Goal: Information Seeking & Learning: Learn about a topic

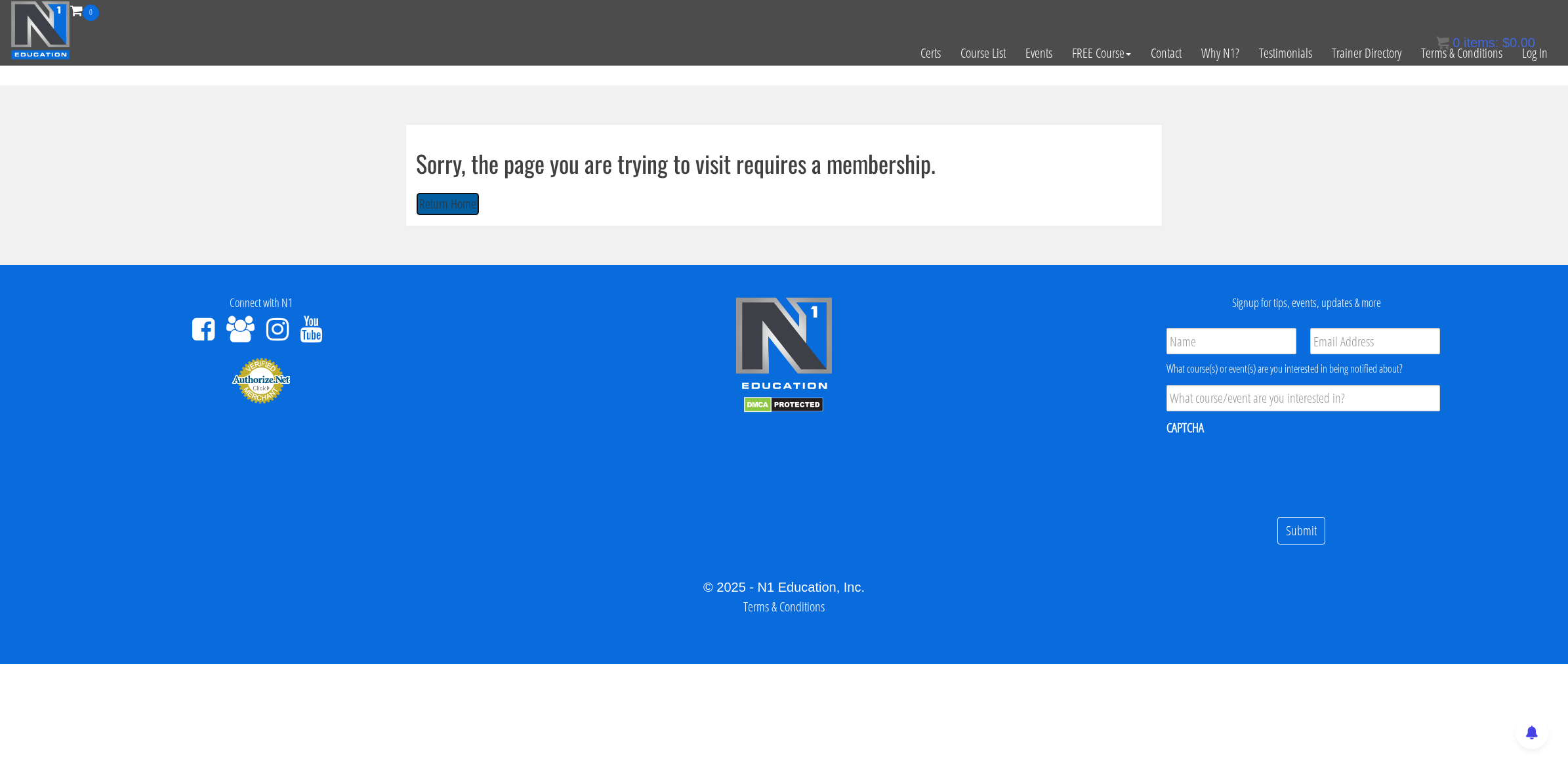
click at [460, 202] on button "Return Home" at bounding box center [448, 204] width 63 height 25
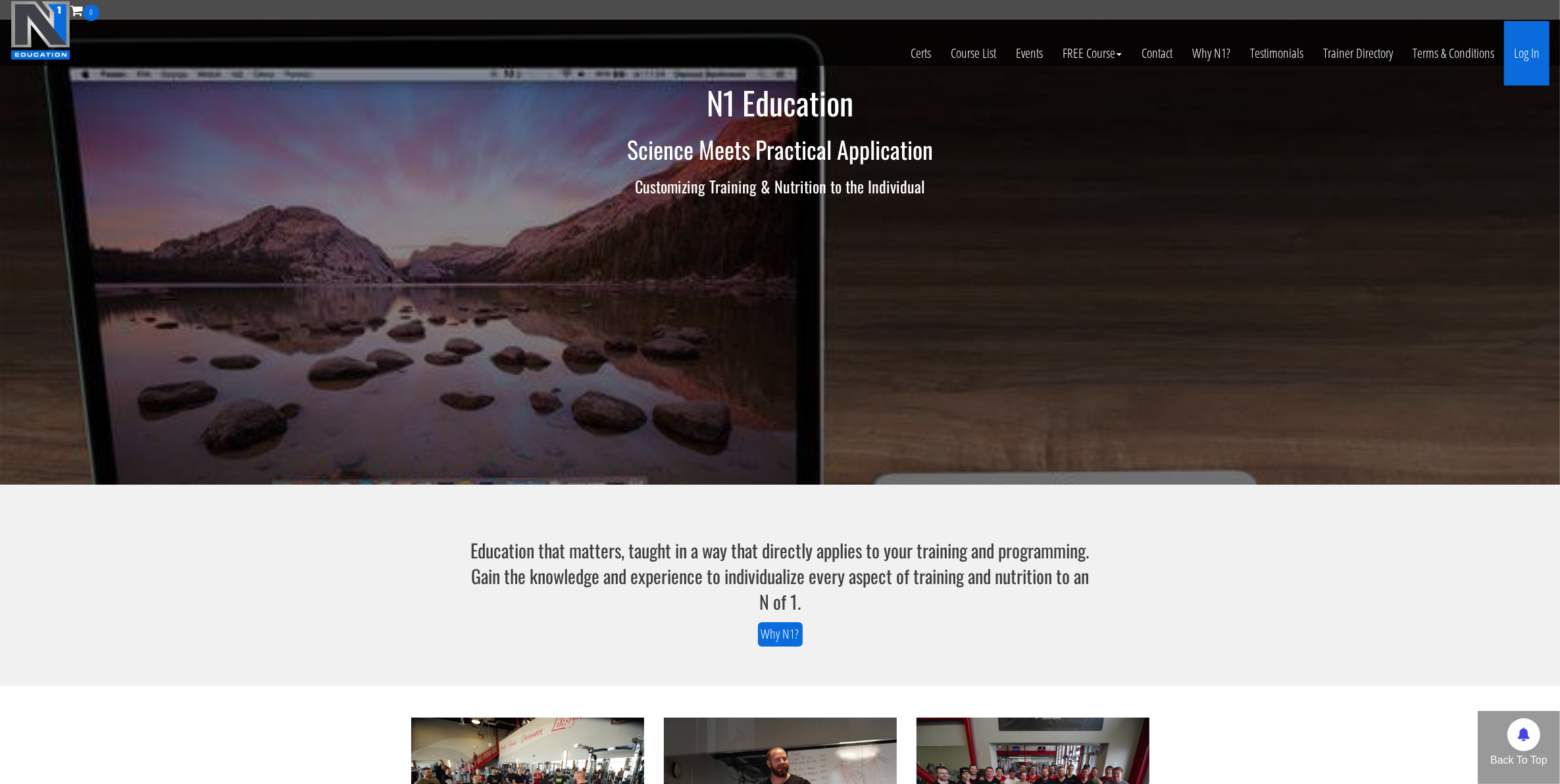
click at [1511, 60] on link "Log In" at bounding box center [1527, 53] width 45 height 64
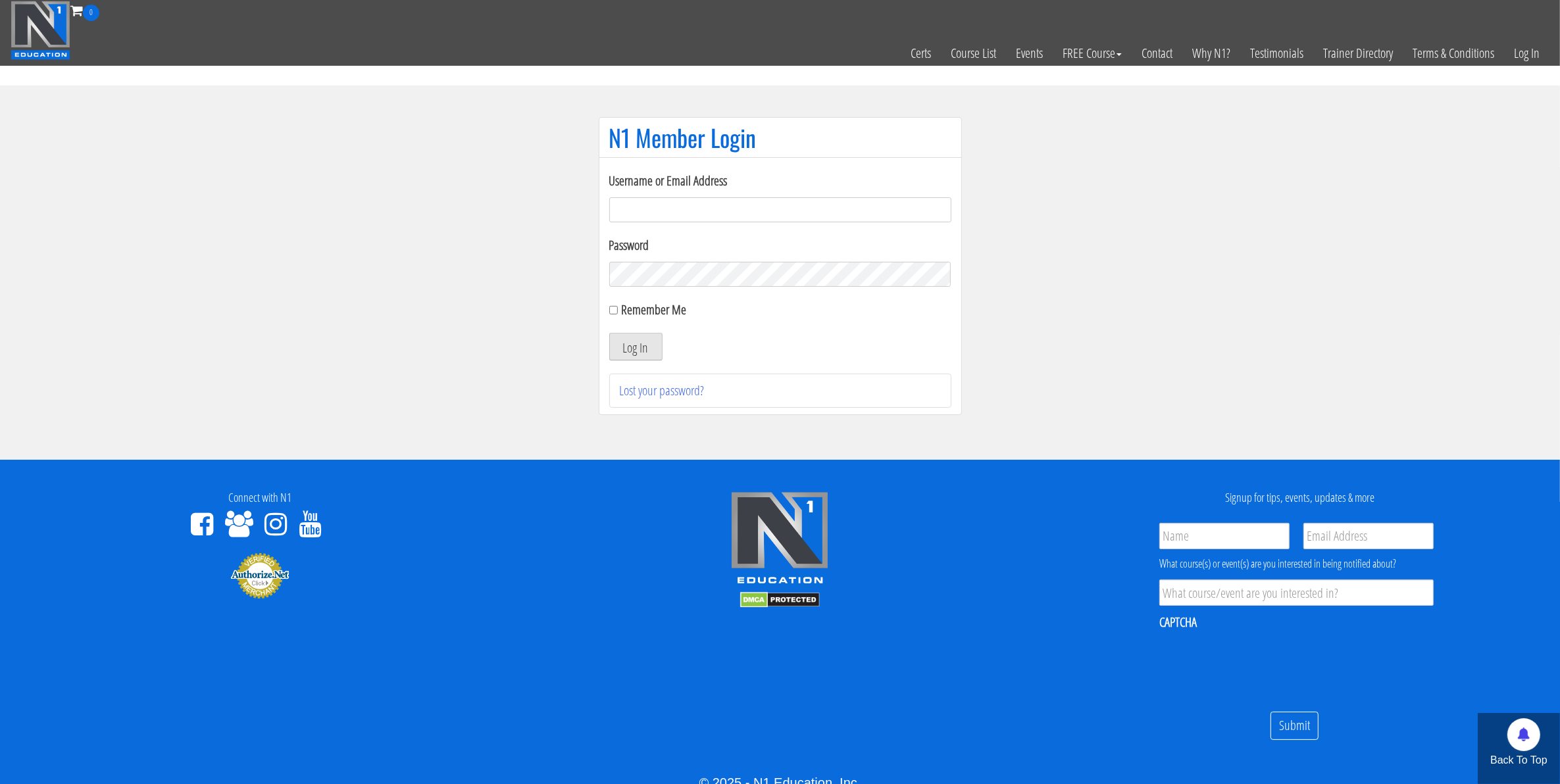
type input "[EMAIL_ADDRESS][DOMAIN_NAME]"
click at [633, 357] on button "Log In" at bounding box center [635, 346] width 53 height 28
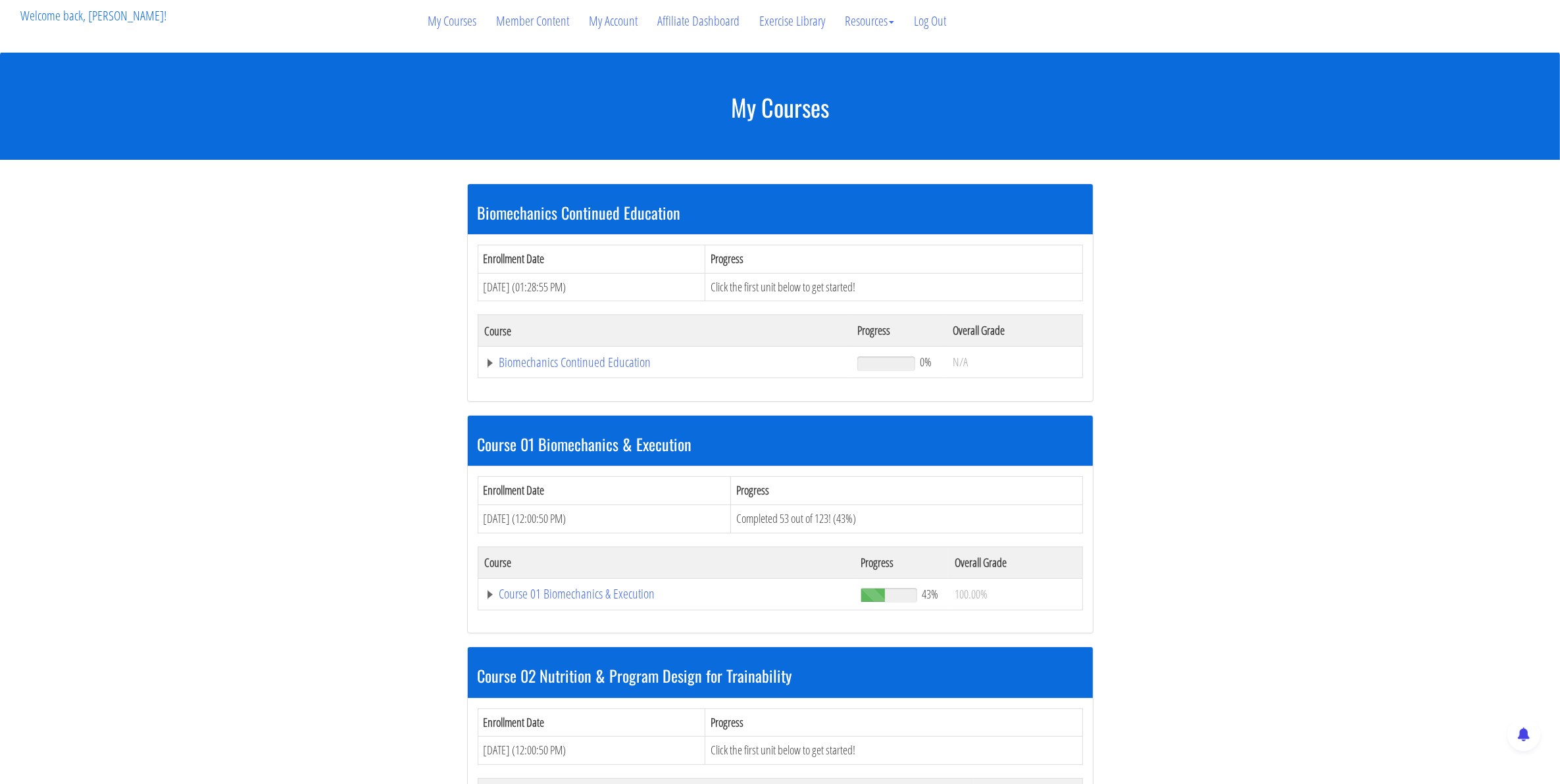
scroll to position [82, 0]
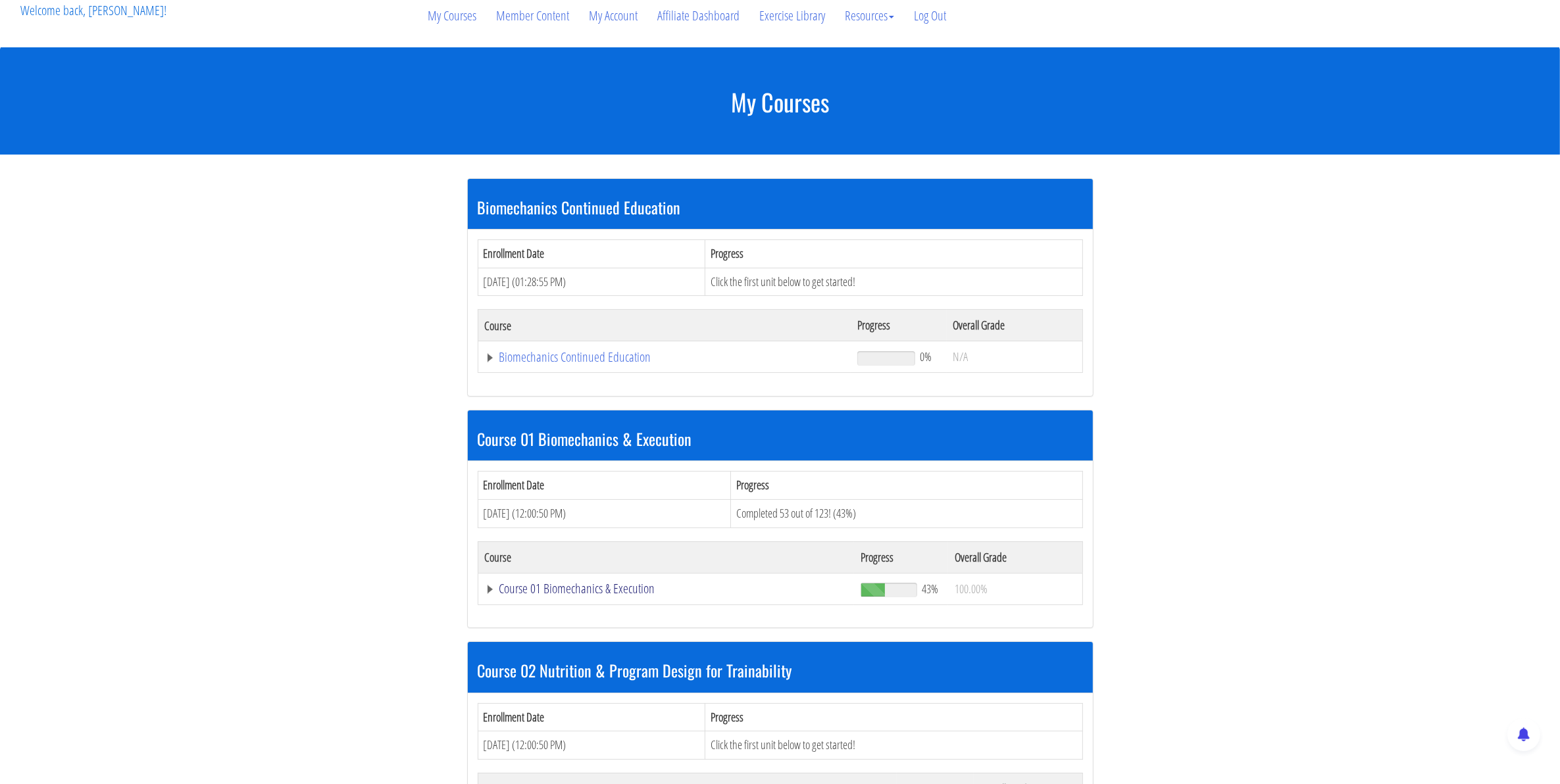
click at [596, 594] on link "Course 01 Biomechanics & Execution" at bounding box center [667, 588] width 363 height 13
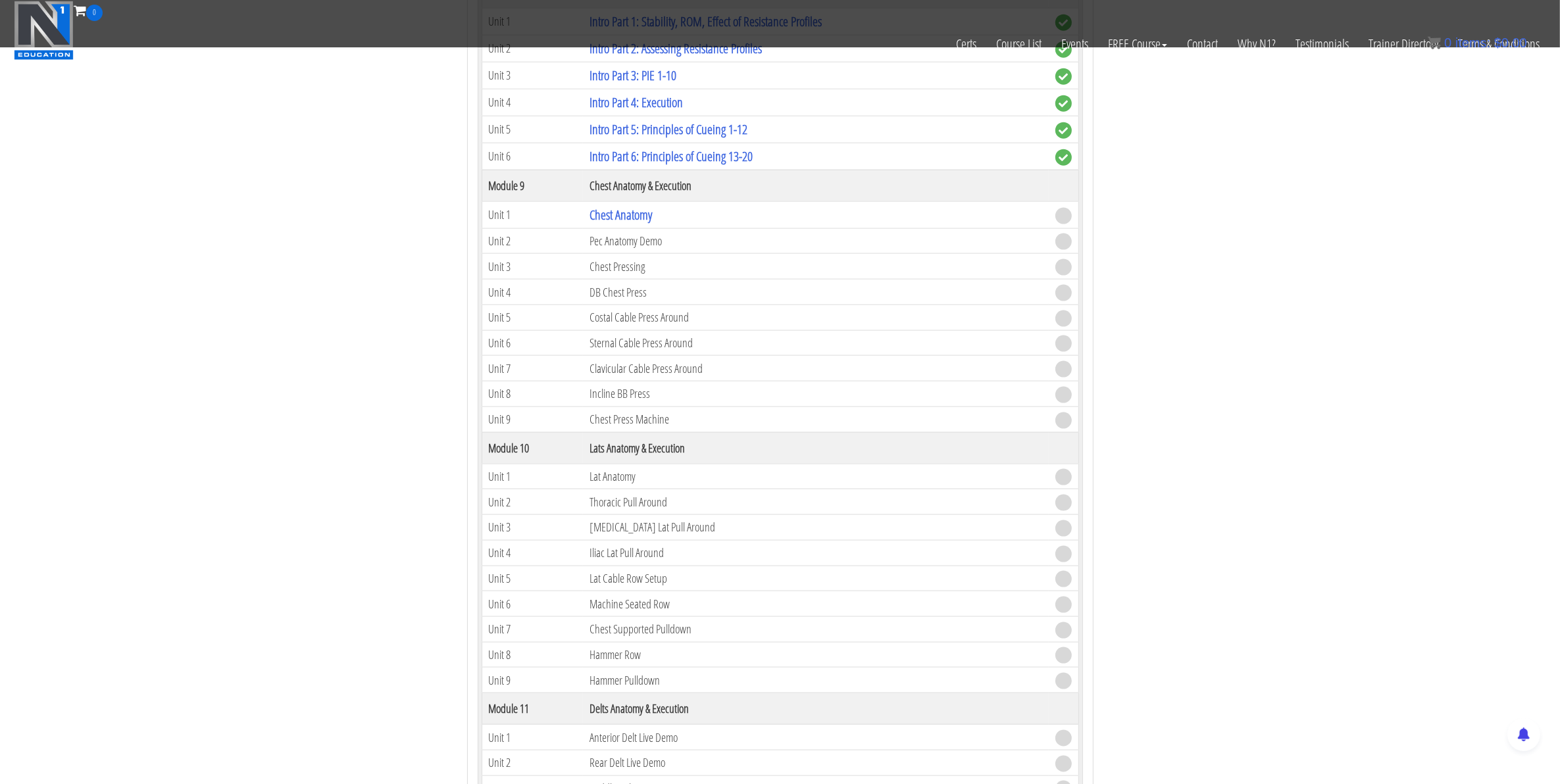
scroll to position [2138, 0]
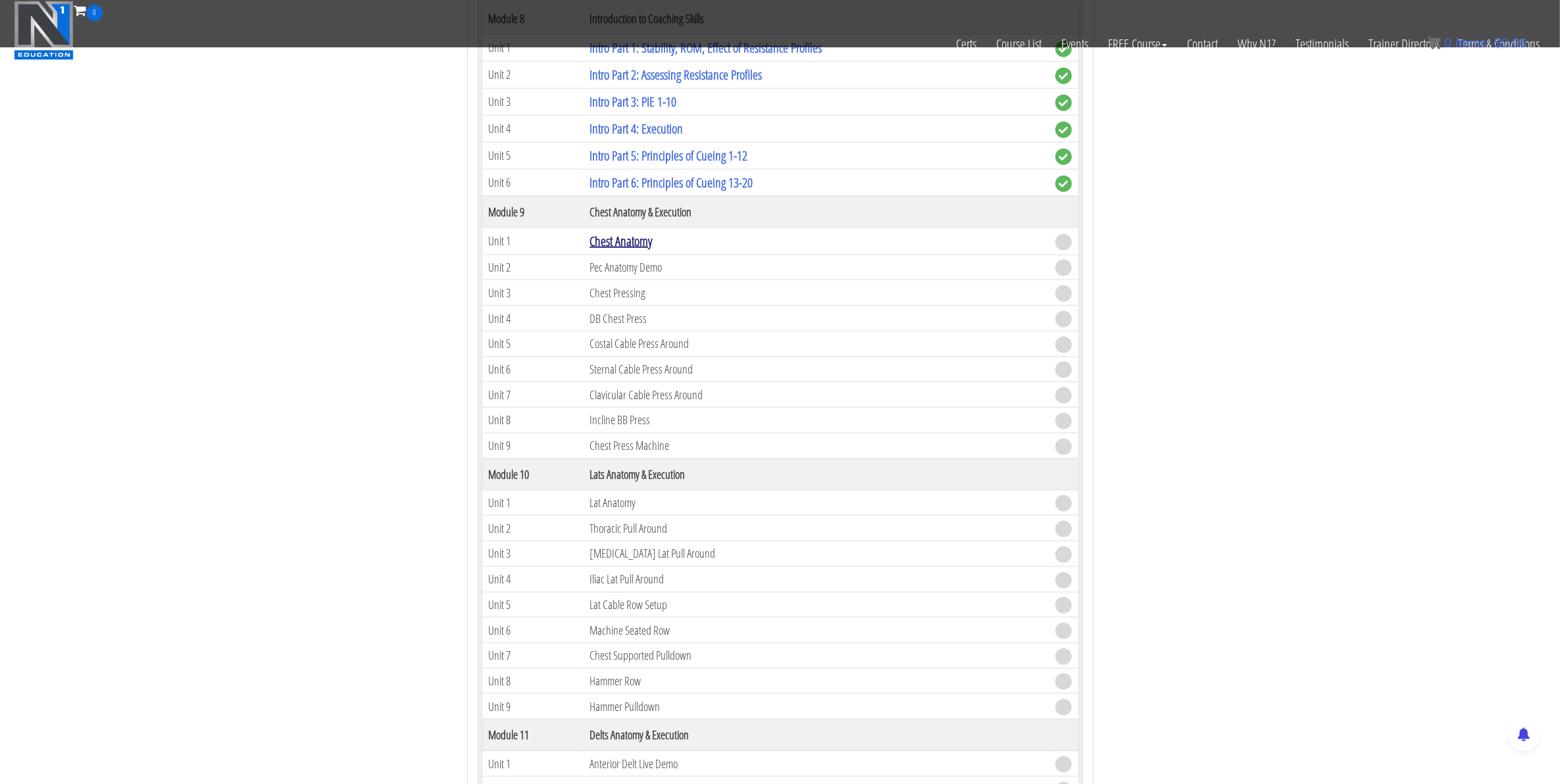
click at [614, 250] on link "Chest Anatomy" at bounding box center [620, 241] width 63 height 17
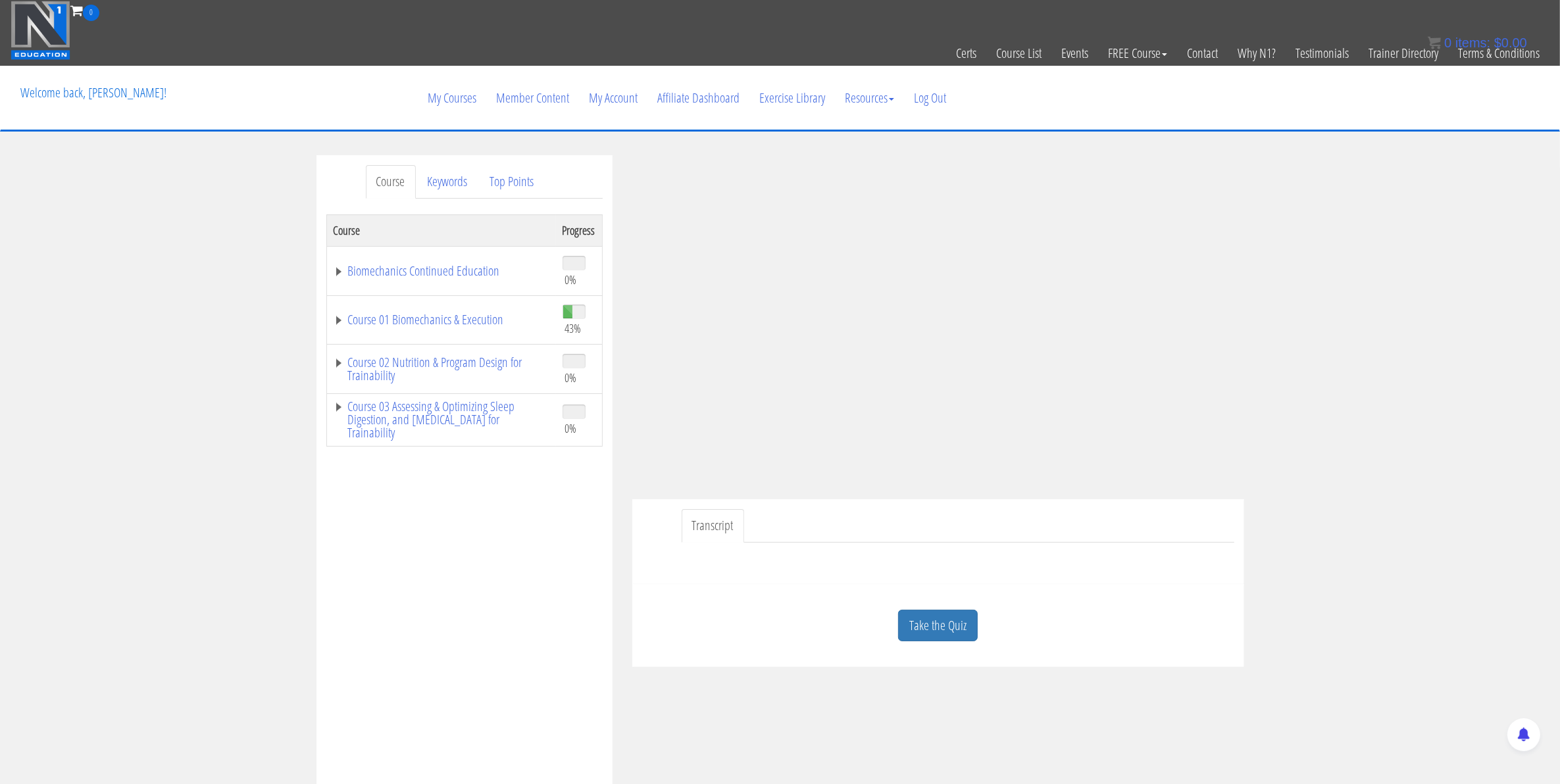
click at [979, 627] on div "Take the Quiz" at bounding box center [938, 625] width 592 height 63
click at [969, 632] on link "Take the Quiz" at bounding box center [938, 625] width 79 height 33
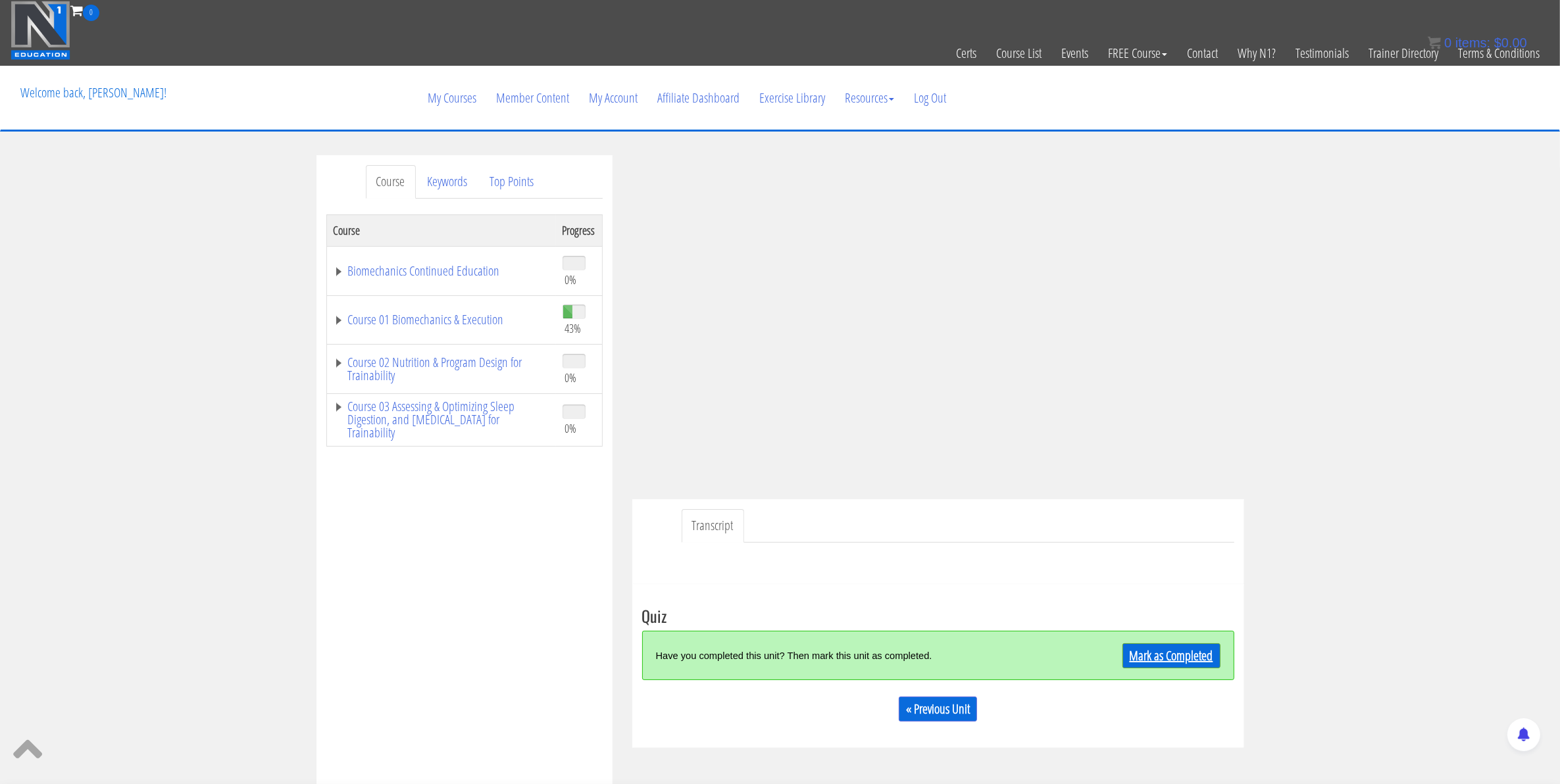
click at [1157, 656] on link "Mark as Completed" at bounding box center [1172, 656] width 98 height 25
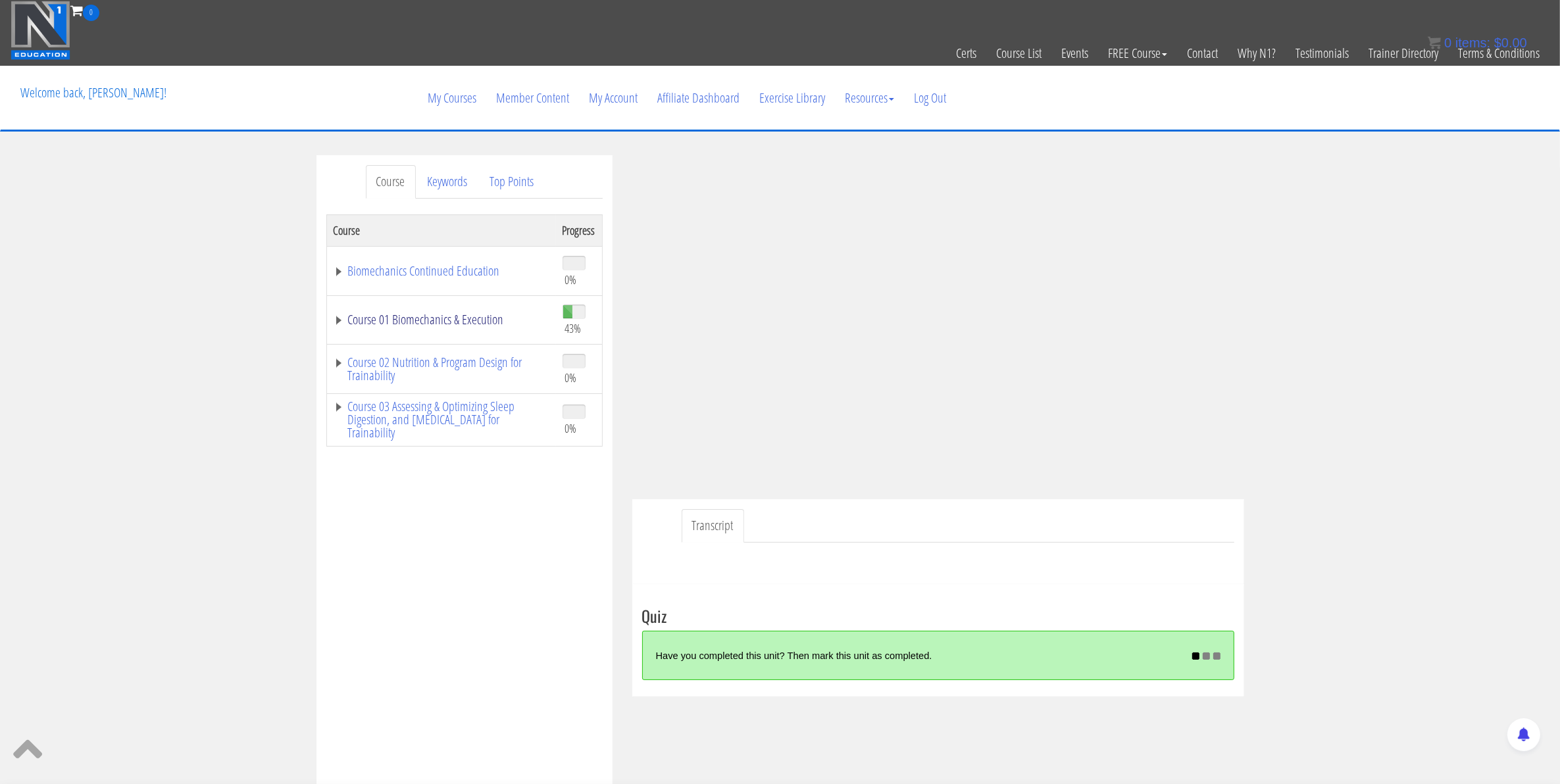
click at [341, 324] on link "Course 01 Biomechanics & Execution" at bounding box center [442, 319] width 216 height 13
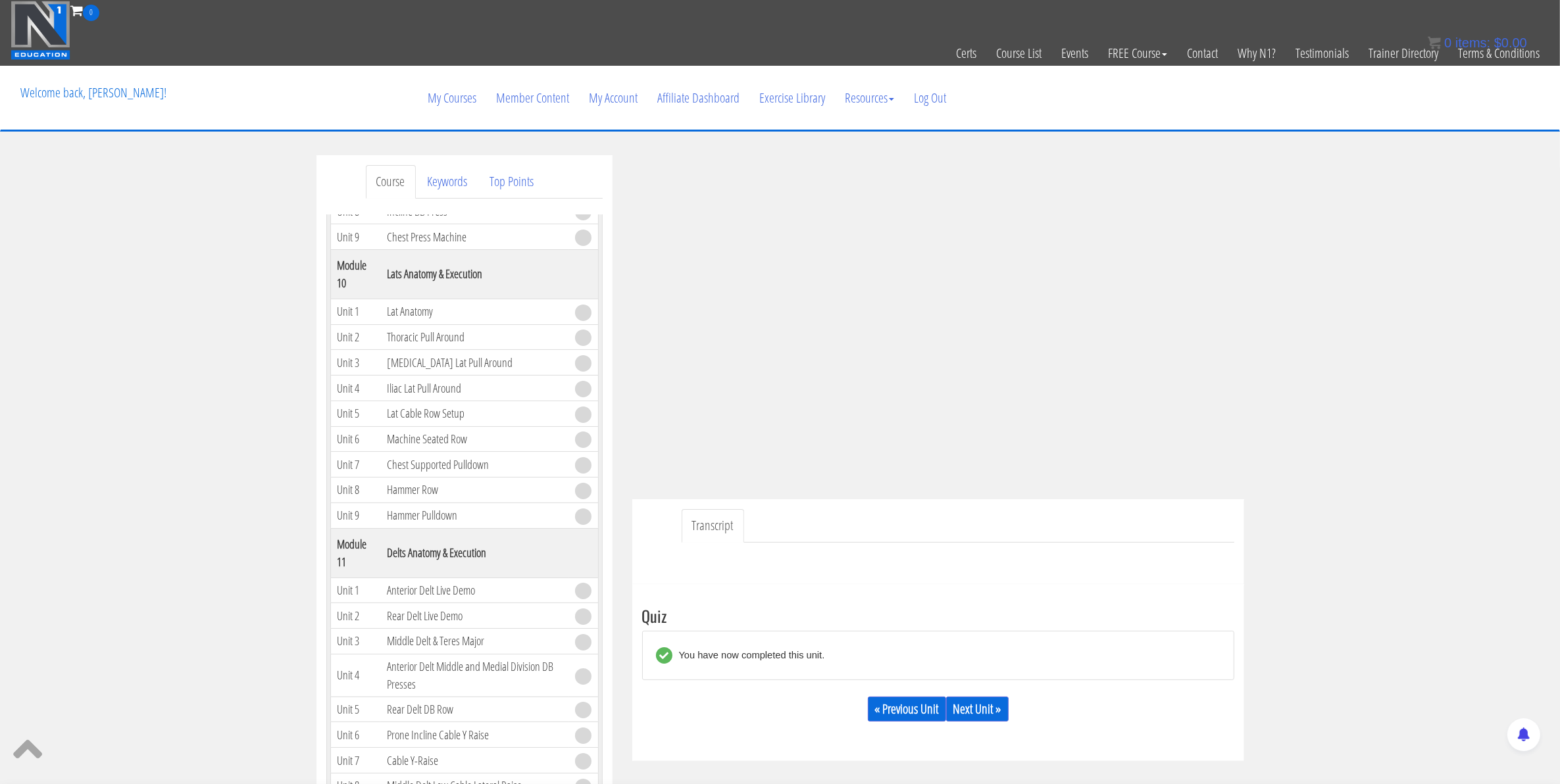
scroll to position [2385, 0]
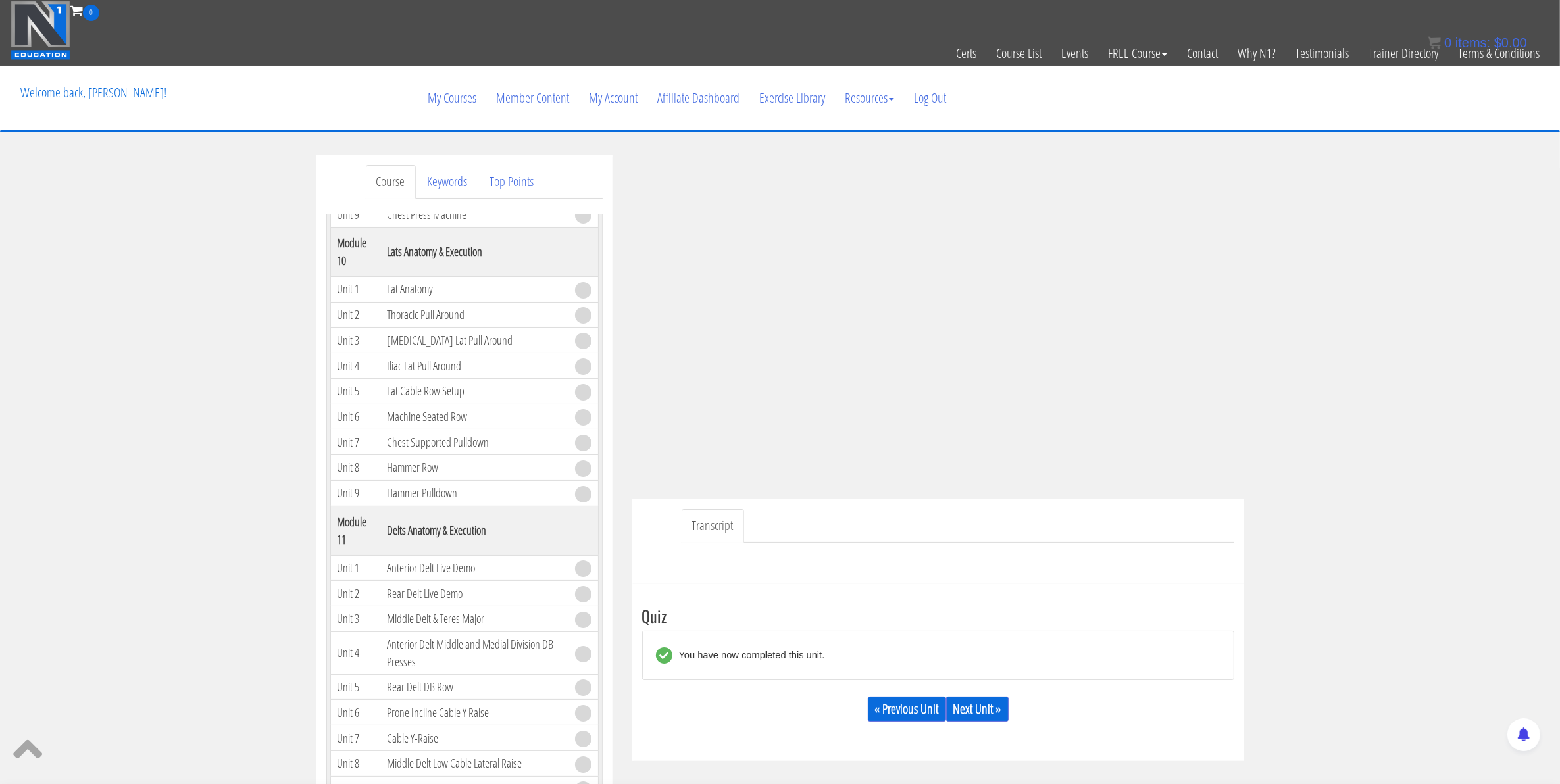
click at [1152, 518] on ul "Transcript" at bounding box center [958, 526] width 553 height 33
click at [974, 714] on link "Next Unit »" at bounding box center [977, 709] width 63 height 25
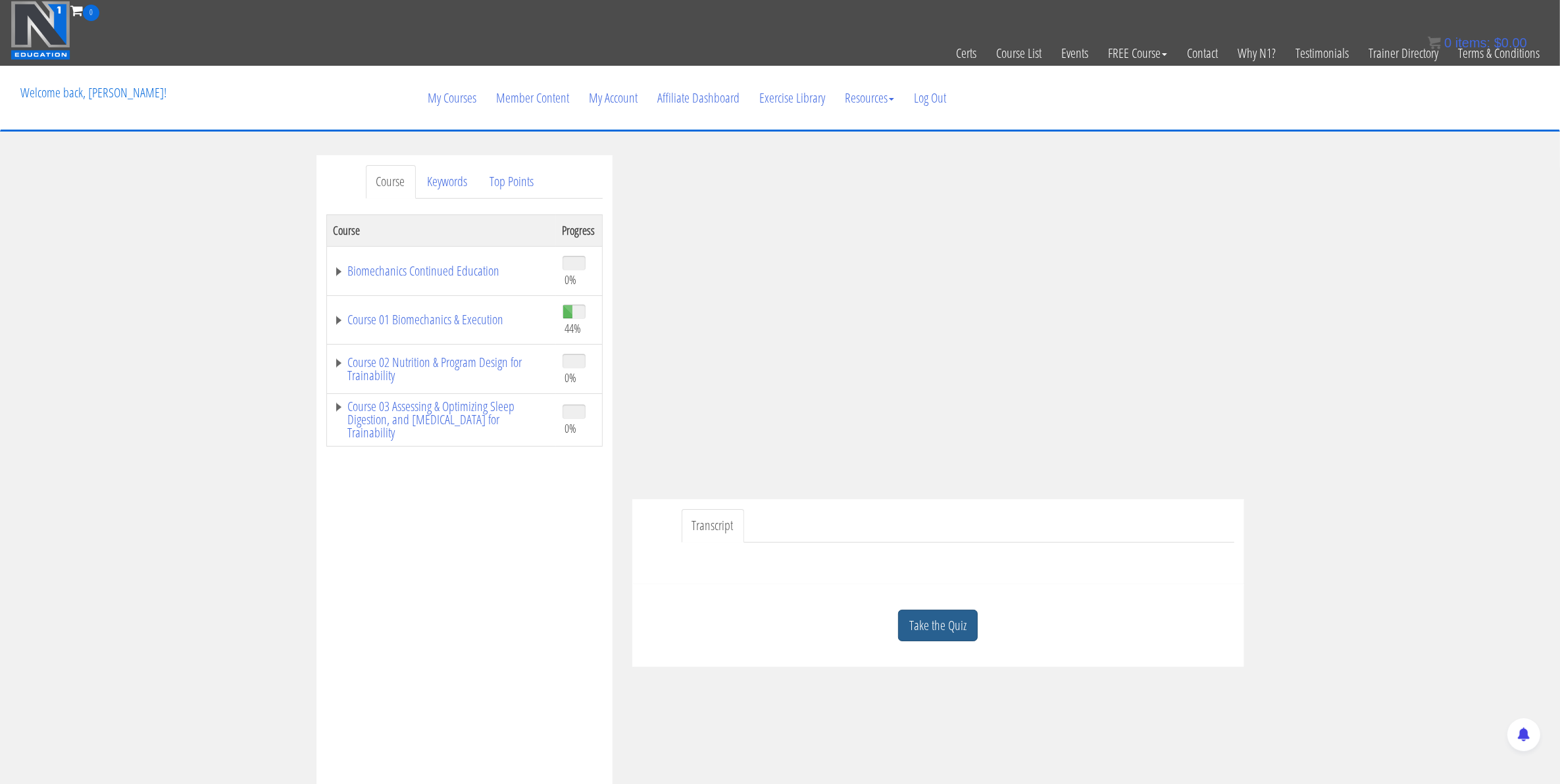
click at [929, 633] on link "Take the Quiz" at bounding box center [938, 625] width 79 height 33
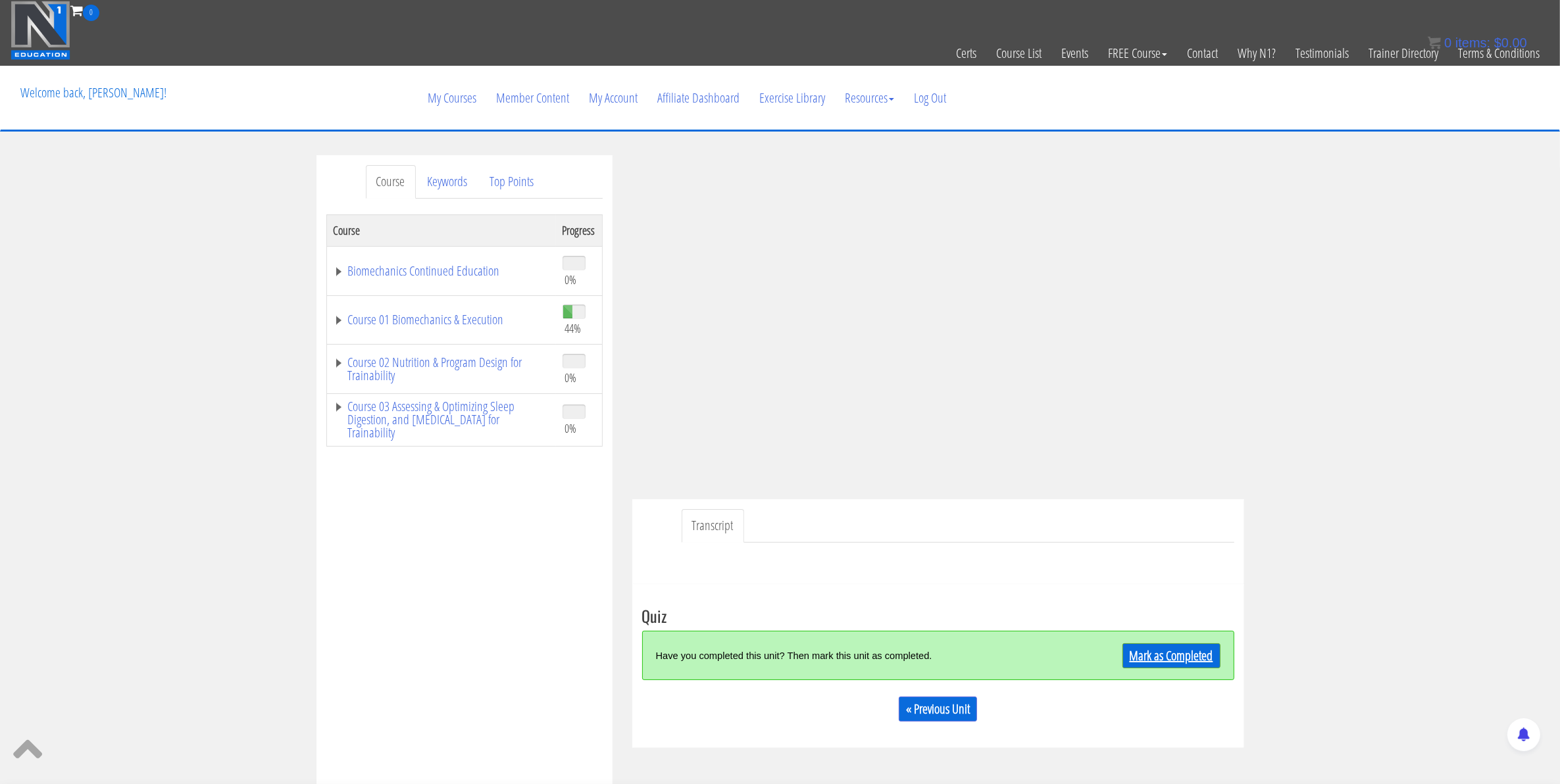
click at [1165, 652] on link "Mark as Completed" at bounding box center [1172, 656] width 98 height 25
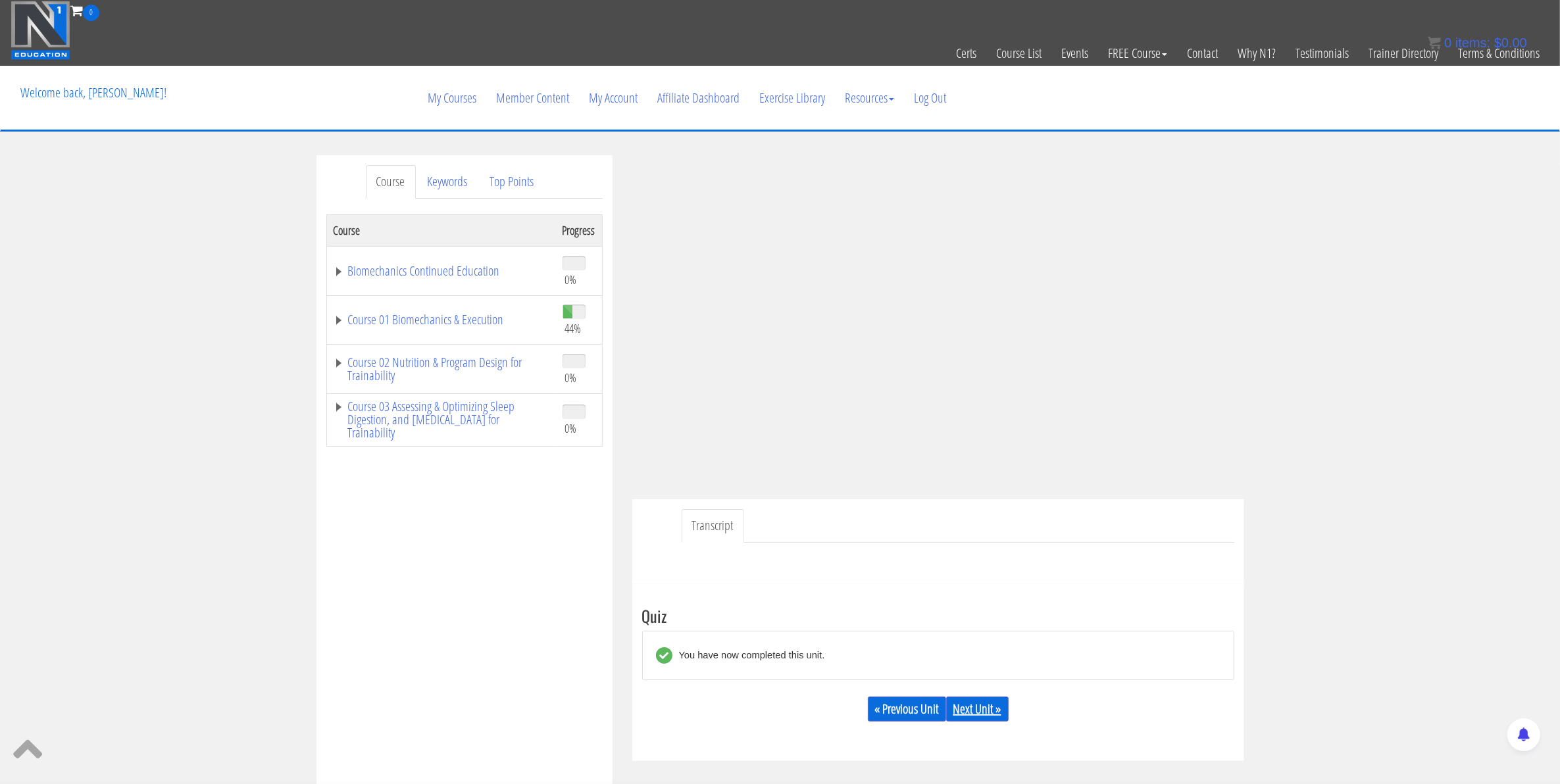
click at [985, 705] on link "Next Unit »" at bounding box center [977, 709] width 63 height 25
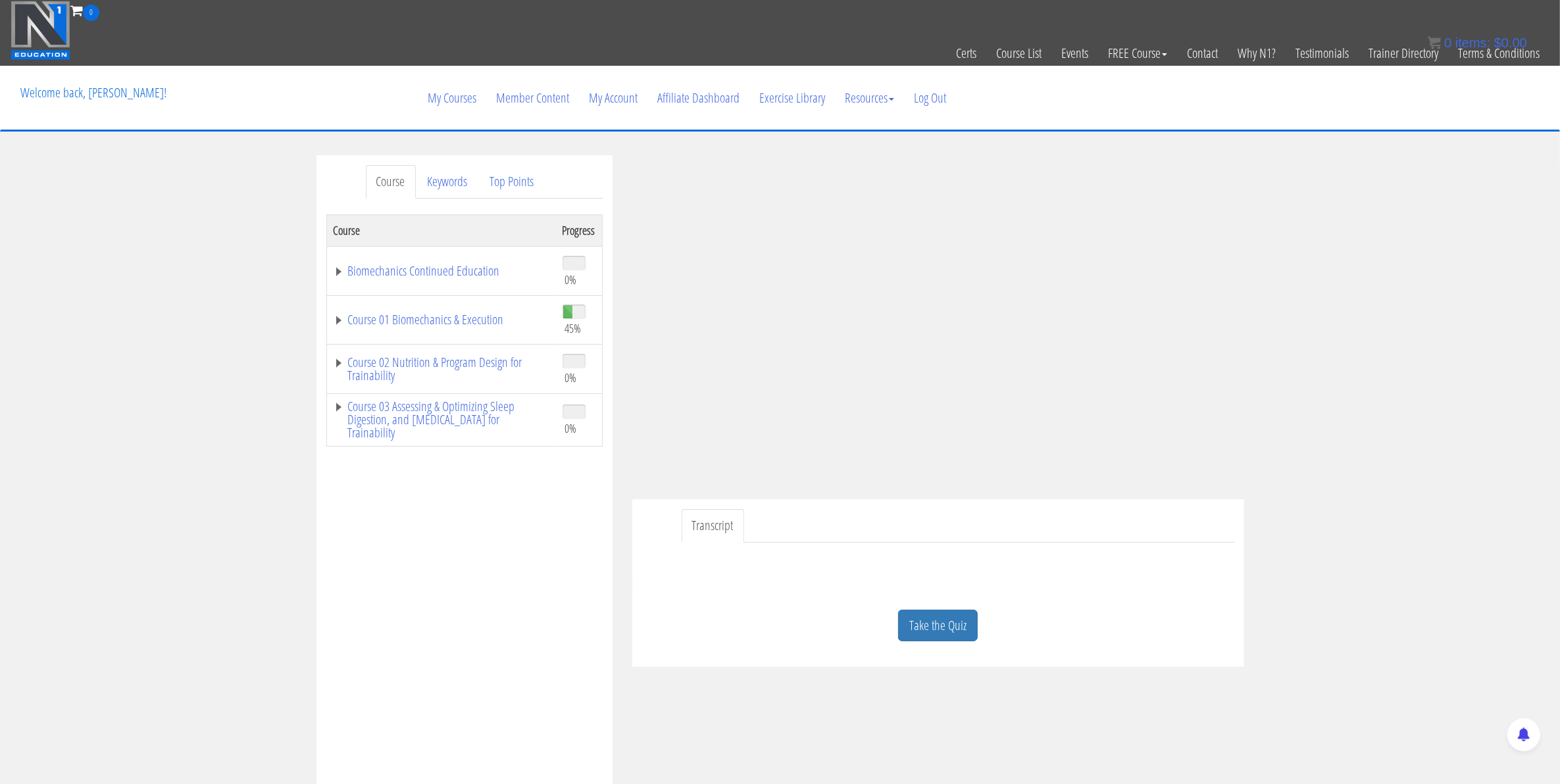
drag, startPoint x: 0, startPoint y: 0, endPoint x: 981, endPoint y: 686, distance: 1197.1
click at [981, 686] on div "Course Keywords Top Points Course Progress Biomechanics Continued Education 0% …" at bounding box center [780, 526] width 948 height 743
click at [949, 620] on link "Take the Quiz" at bounding box center [938, 625] width 79 height 33
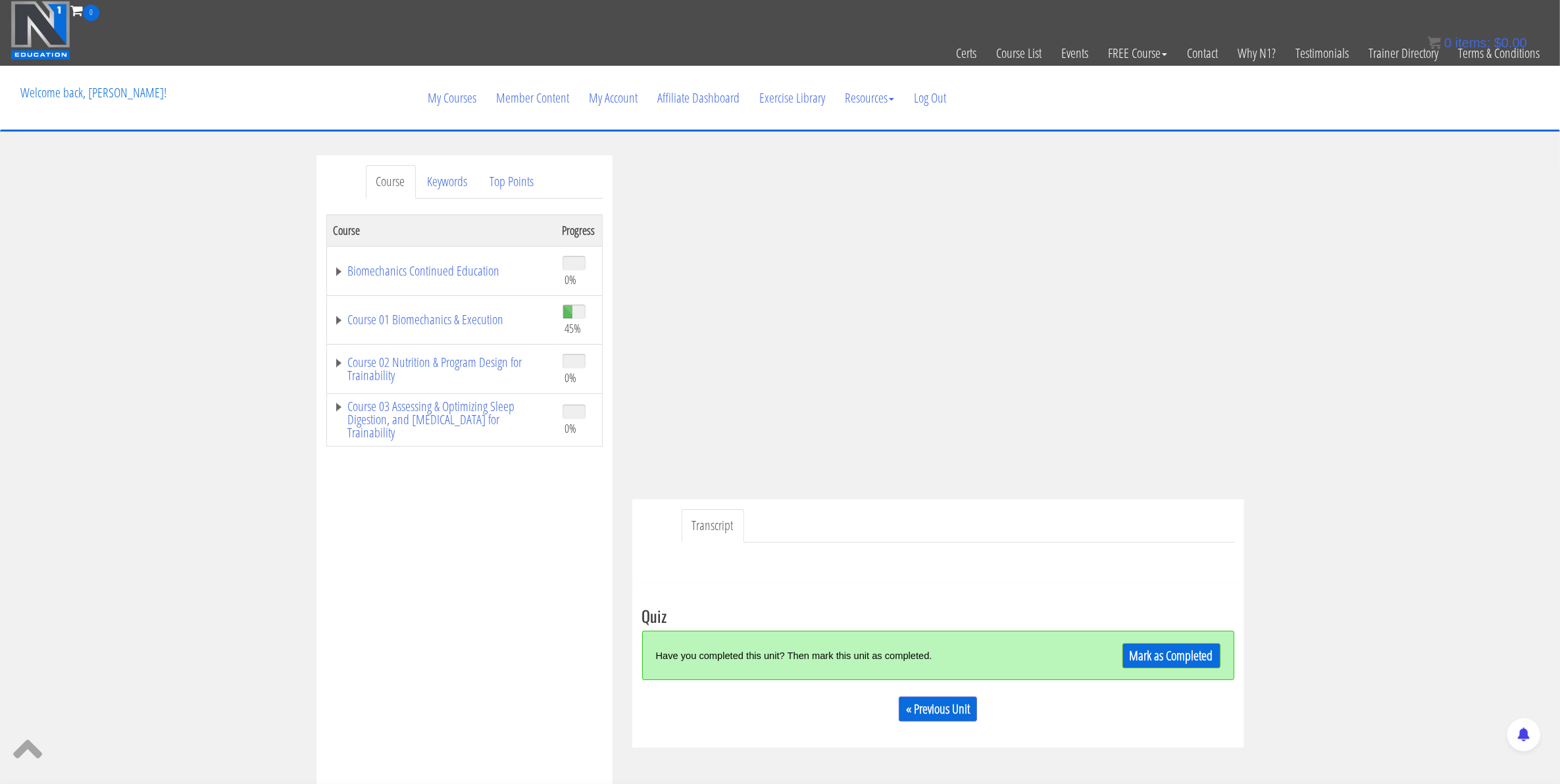
drag, startPoint x: 960, startPoint y: 640, endPoint x: 1094, endPoint y: 641, distance: 134.0
click at [971, 639] on div "Have you completed this unit? Then mark this unit as completed. [PERSON_NAME] a…" at bounding box center [938, 656] width 592 height 49
click at [1145, 647] on link "Mark as Completed" at bounding box center [1172, 656] width 98 height 25
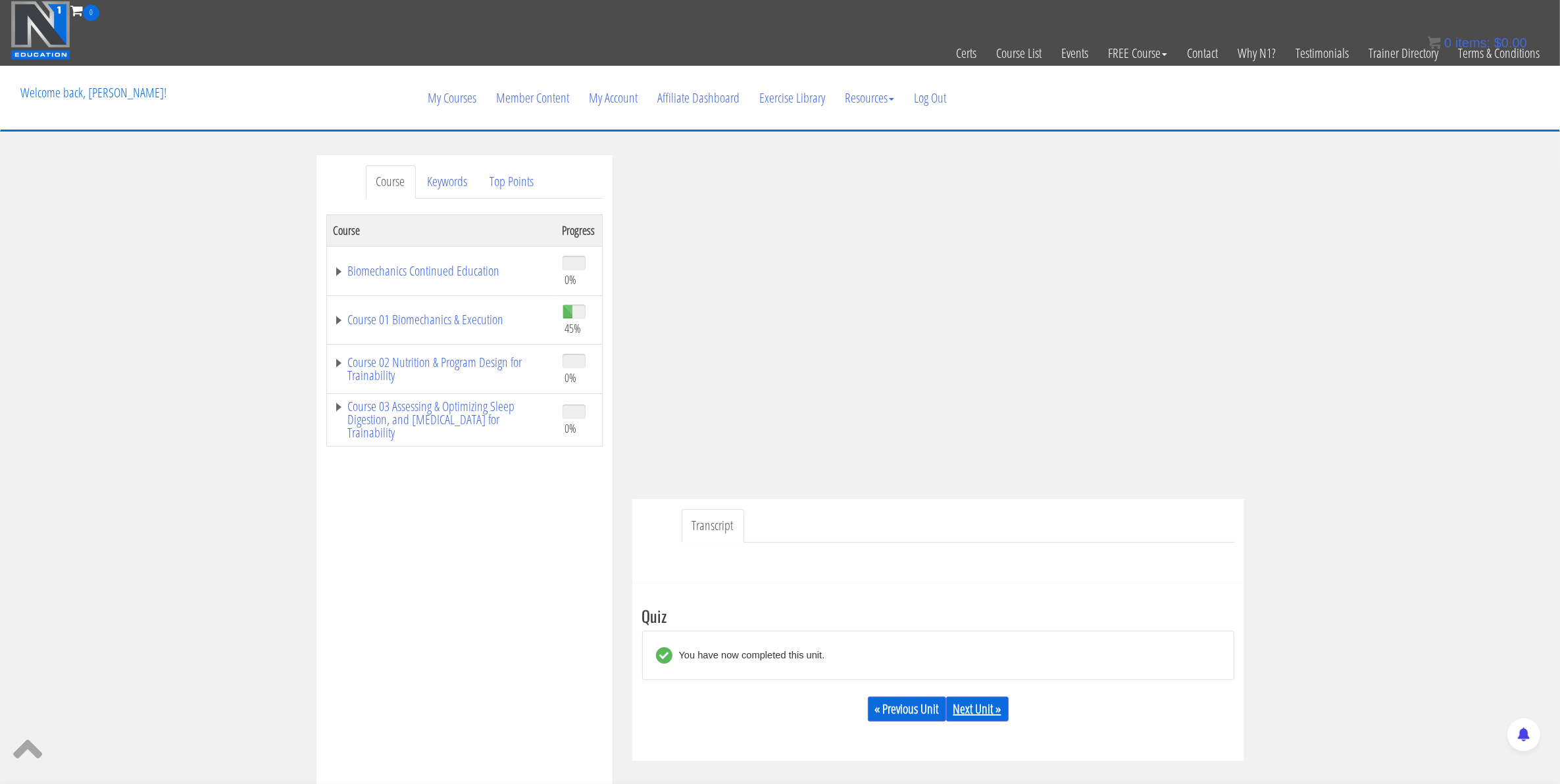
click at [966, 717] on link "Next Unit »" at bounding box center [977, 709] width 63 height 25
